Goal: Transaction & Acquisition: Book appointment/travel/reservation

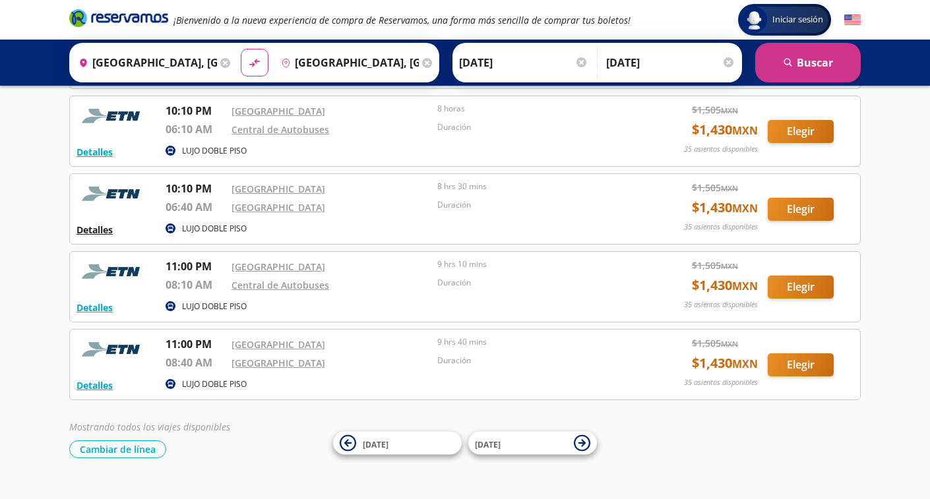
click at [97, 228] on button "Detalles" at bounding box center [95, 230] width 36 height 14
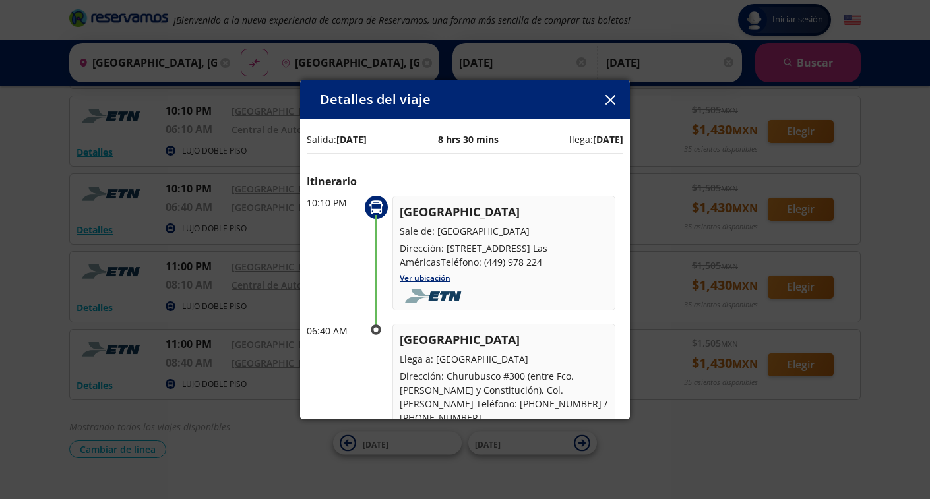
click at [615, 102] on icon "button" at bounding box center [610, 100] width 10 height 10
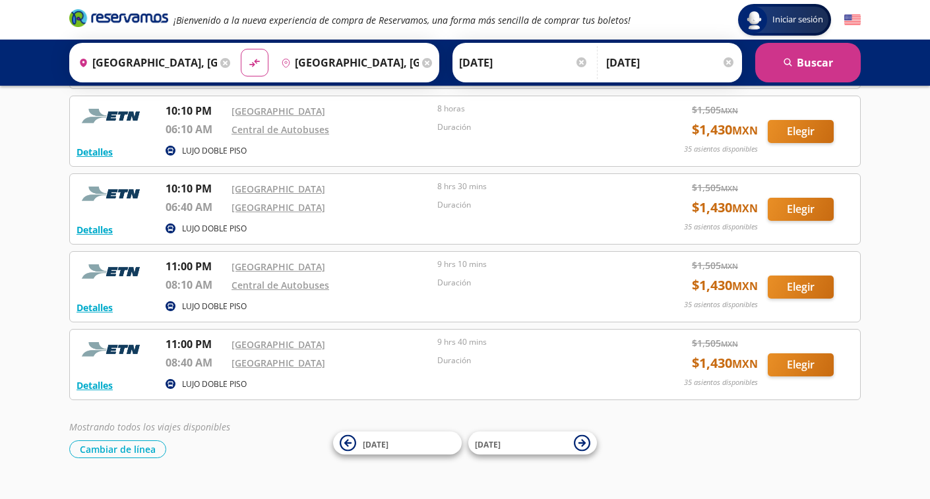
scroll to position [529, 0]
click at [562, 67] on input "[DATE]" at bounding box center [523, 62] width 129 height 33
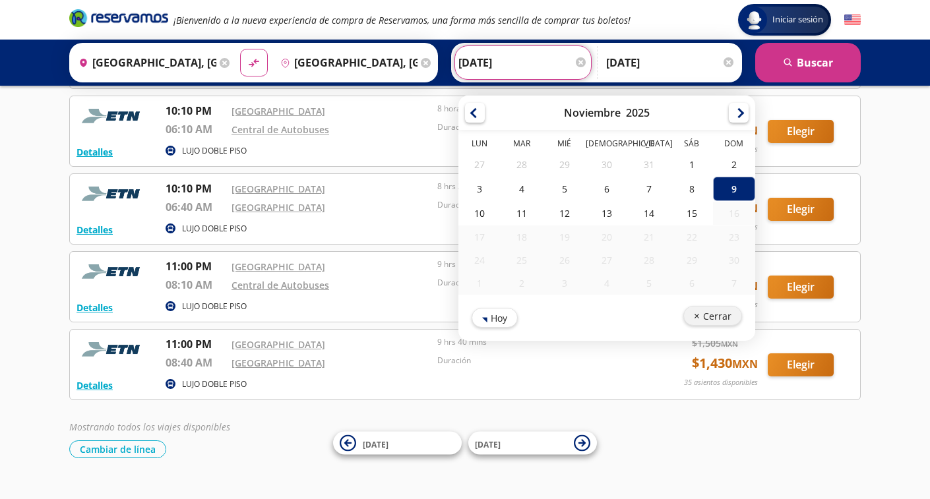
click at [741, 313] on button "Cerrar" at bounding box center [712, 316] width 59 height 20
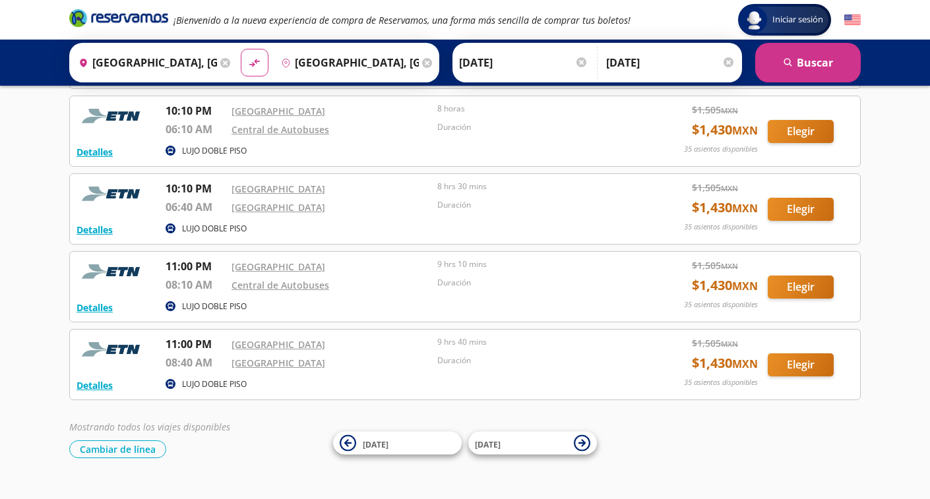
click at [729, 61] on div at bounding box center [729, 62] width 10 height 10
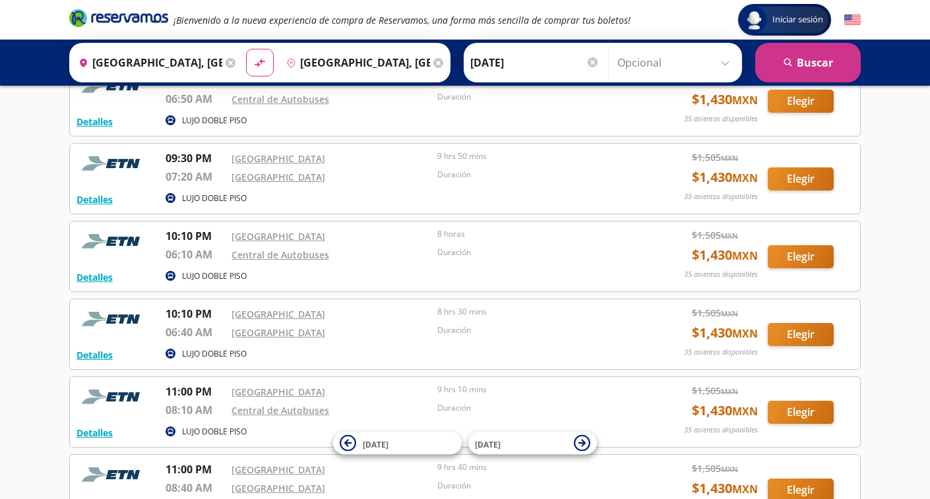
scroll to position [397, 0]
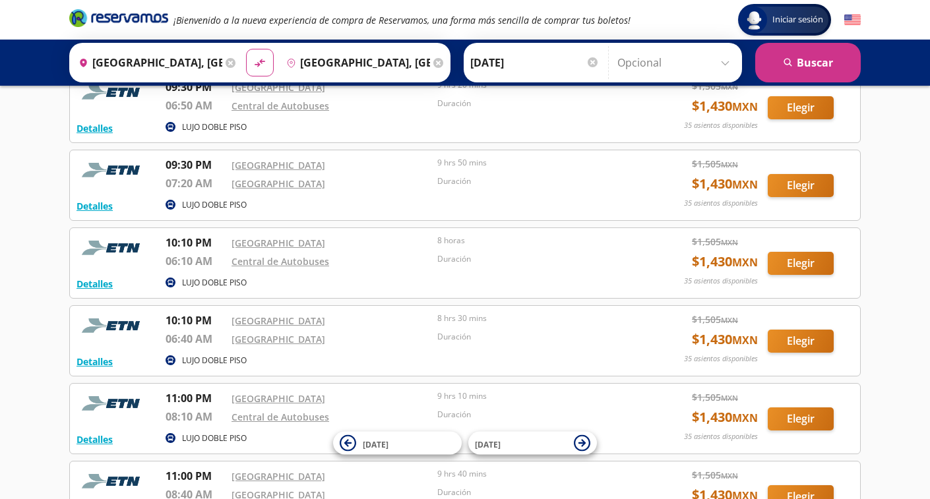
click at [726, 64] on input "Opcional" at bounding box center [676, 62] width 118 height 33
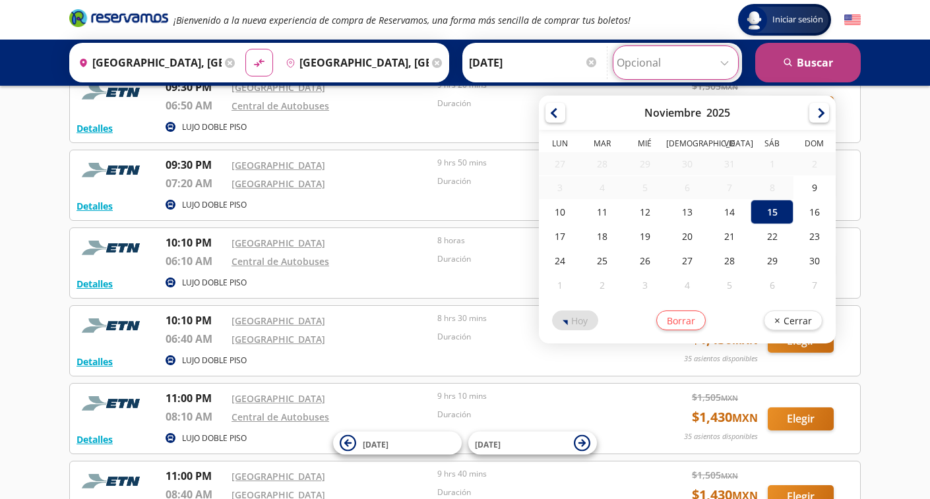
click at [804, 57] on button "search [GEOGRAPHIC_DATA]" at bounding box center [808, 63] width 106 height 40
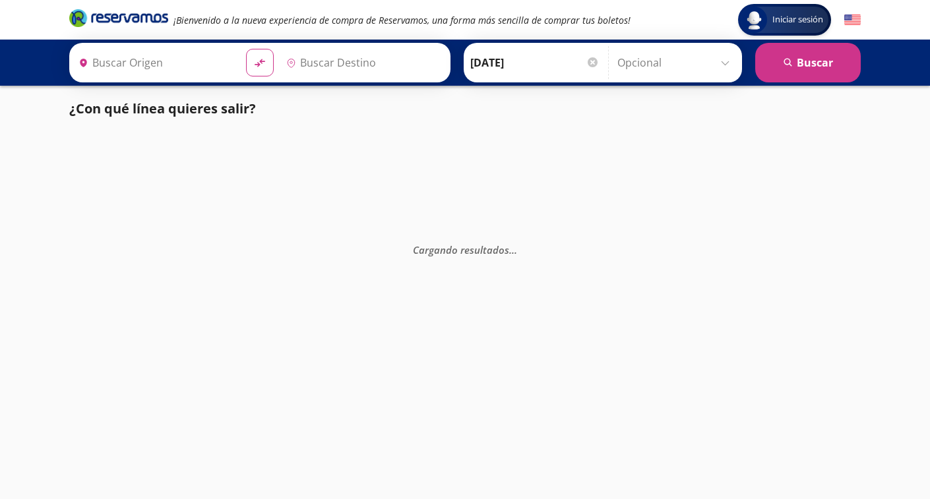
type input "[GEOGRAPHIC_DATA], [GEOGRAPHIC_DATA]"
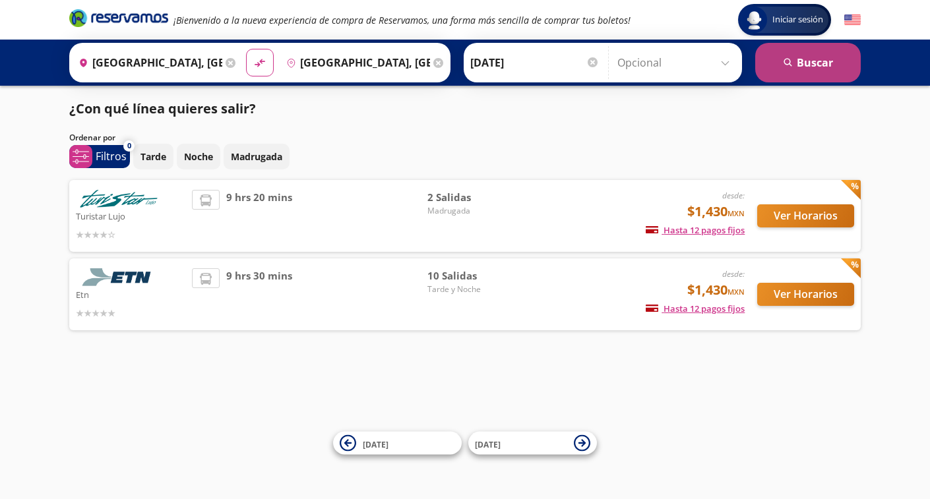
click at [804, 67] on button "search [GEOGRAPHIC_DATA]" at bounding box center [808, 63] width 106 height 40
click at [799, 61] on button "search [GEOGRAPHIC_DATA]" at bounding box center [808, 63] width 106 height 40
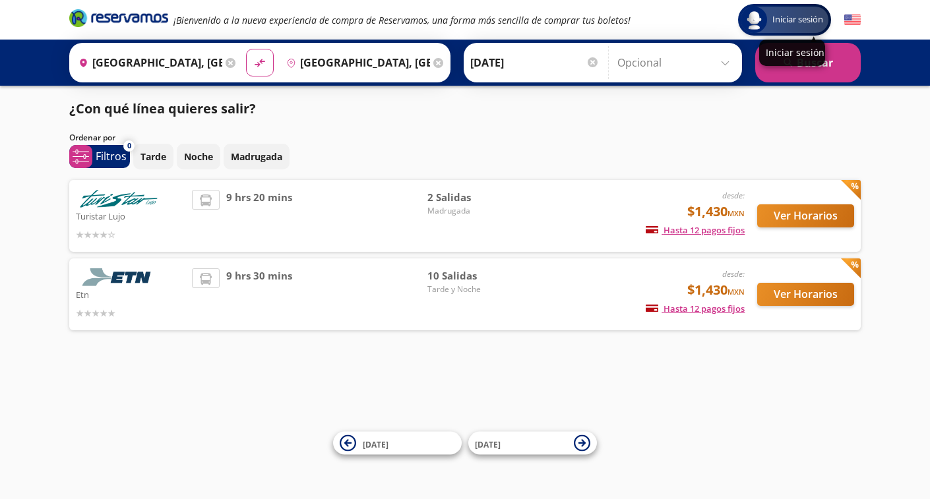
click at [793, 20] on span "Iniciar sesión" at bounding box center [797, 19] width 61 height 13
